Goal: Obtain resource: Download file/media

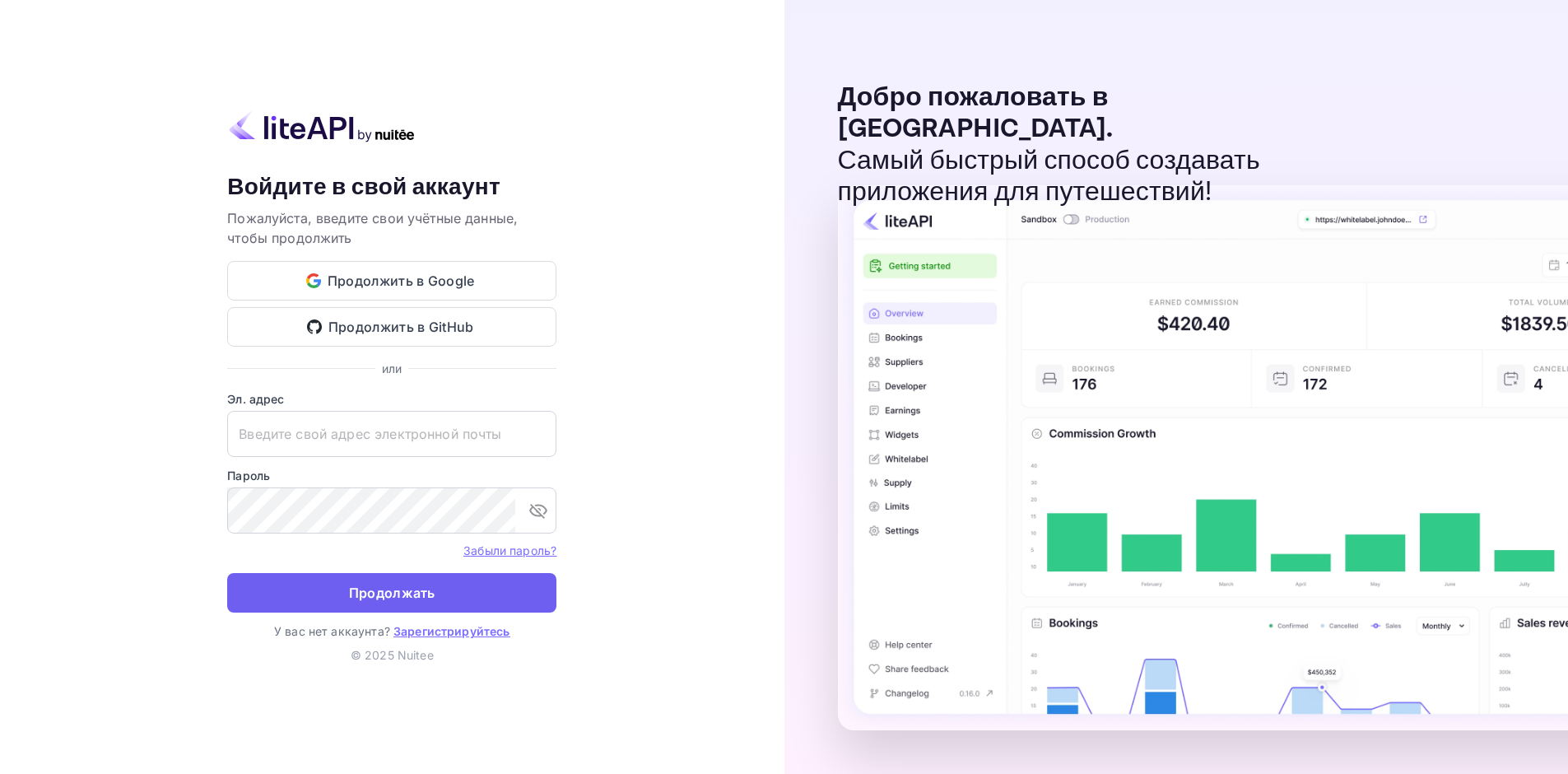
type input "[EMAIL_ADDRESS][DOMAIN_NAME]"
click at [440, 577] on button "Продолжать" at bounding box center [391, 593] width 329 height 39
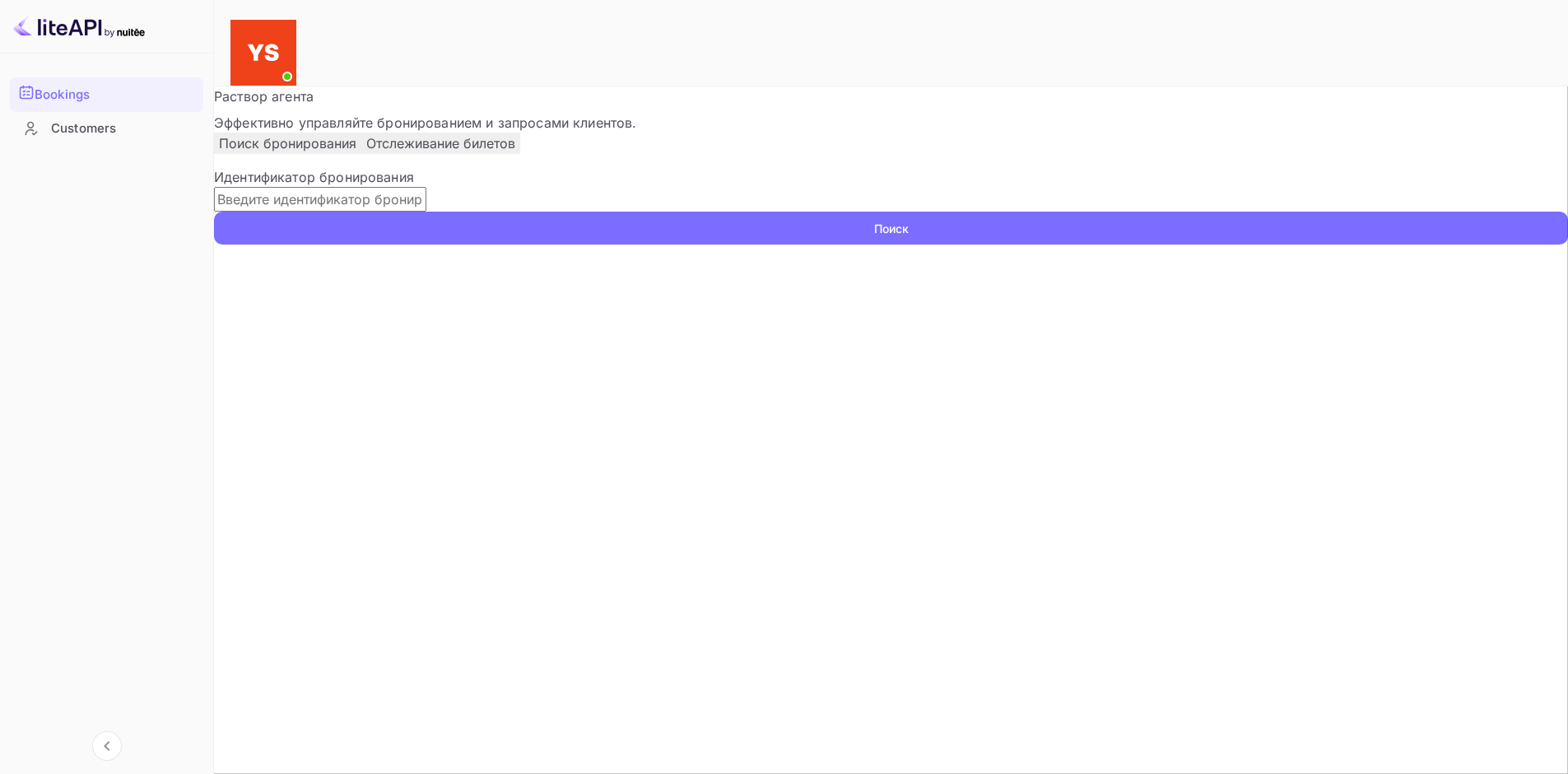
click at [419, 212] on input "text" at bounding box center [319, 199] width 212 height 25
paste input "9613507"
type input "9613507"
click at [909, 238] on ya-tr-span "Поиск" at bounding box center [891, 229] width 34 height 18
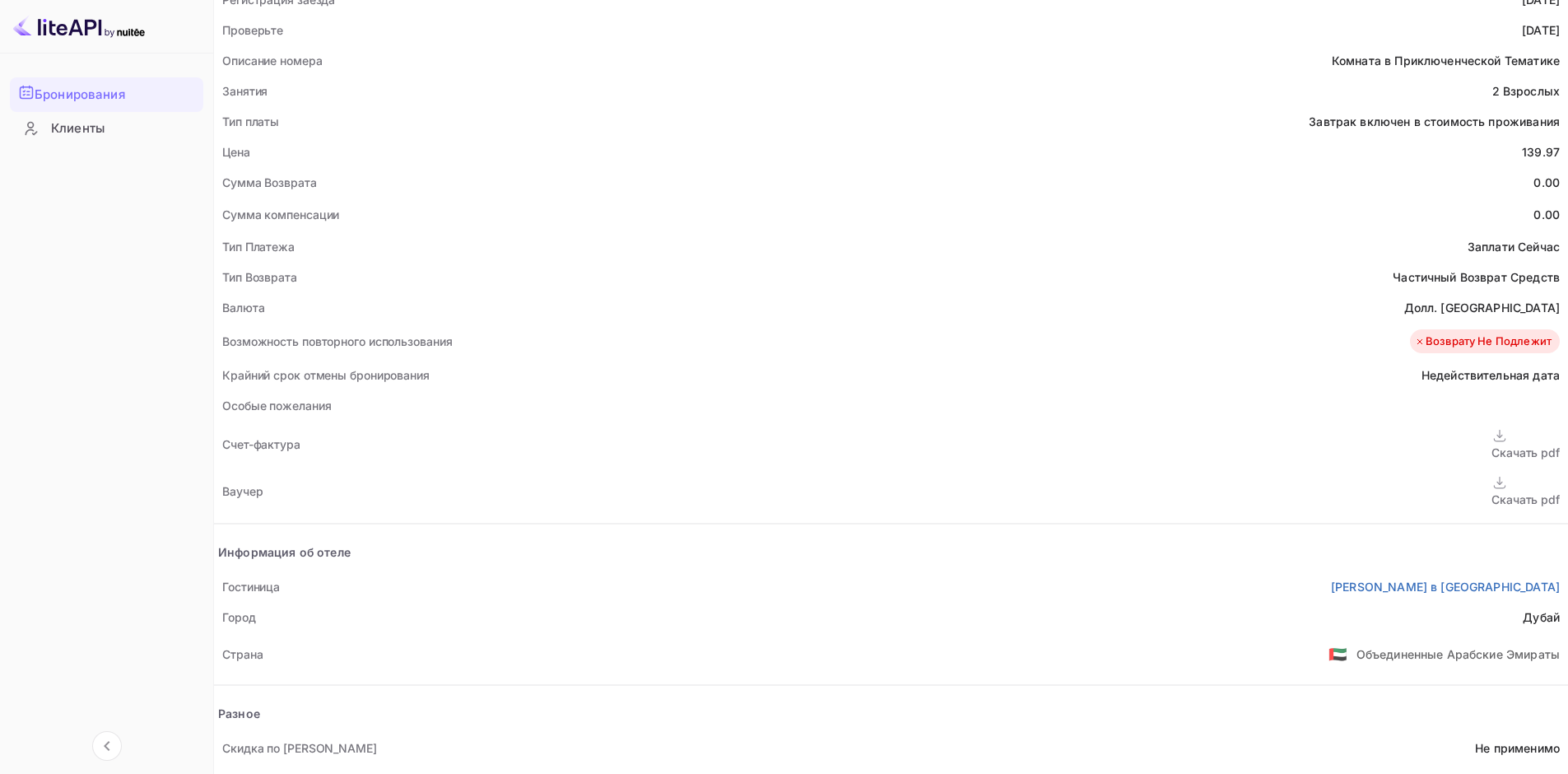
scroll to position [517, 0]
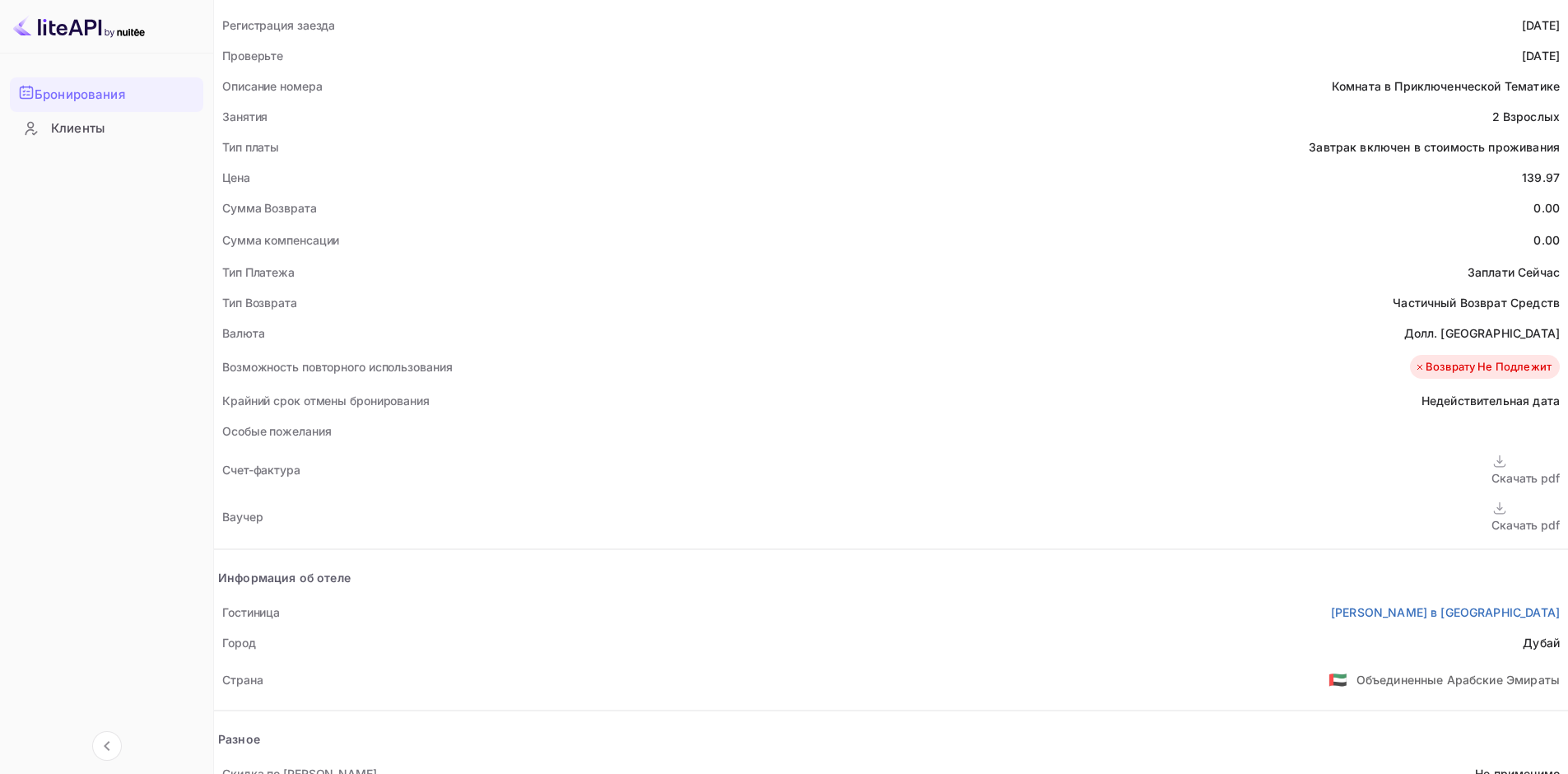
click at [1491, 518] on ya-tr-span "Скачать pdf" at bounding box center [1525, 525] width 68 height 14
